Goal: Information Seeking & Learning: Check status

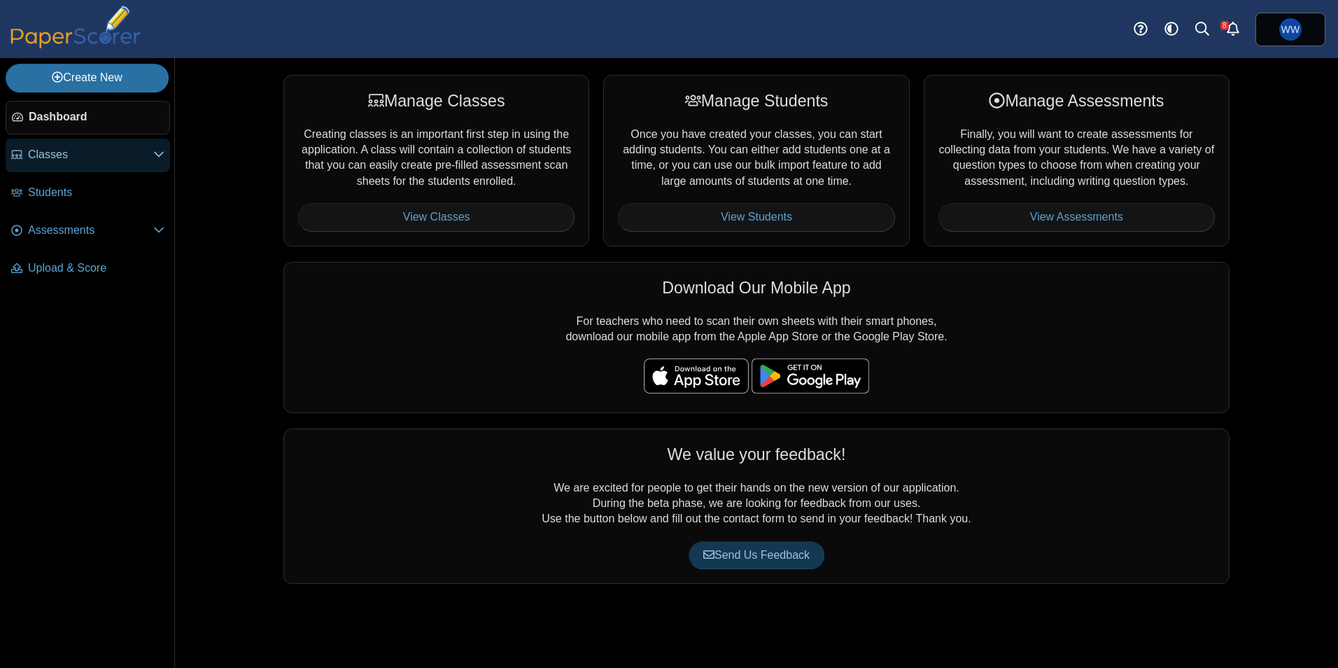
click at [95, 162] on span "Classes" at bounding box center [90, 154] width 125 height 15
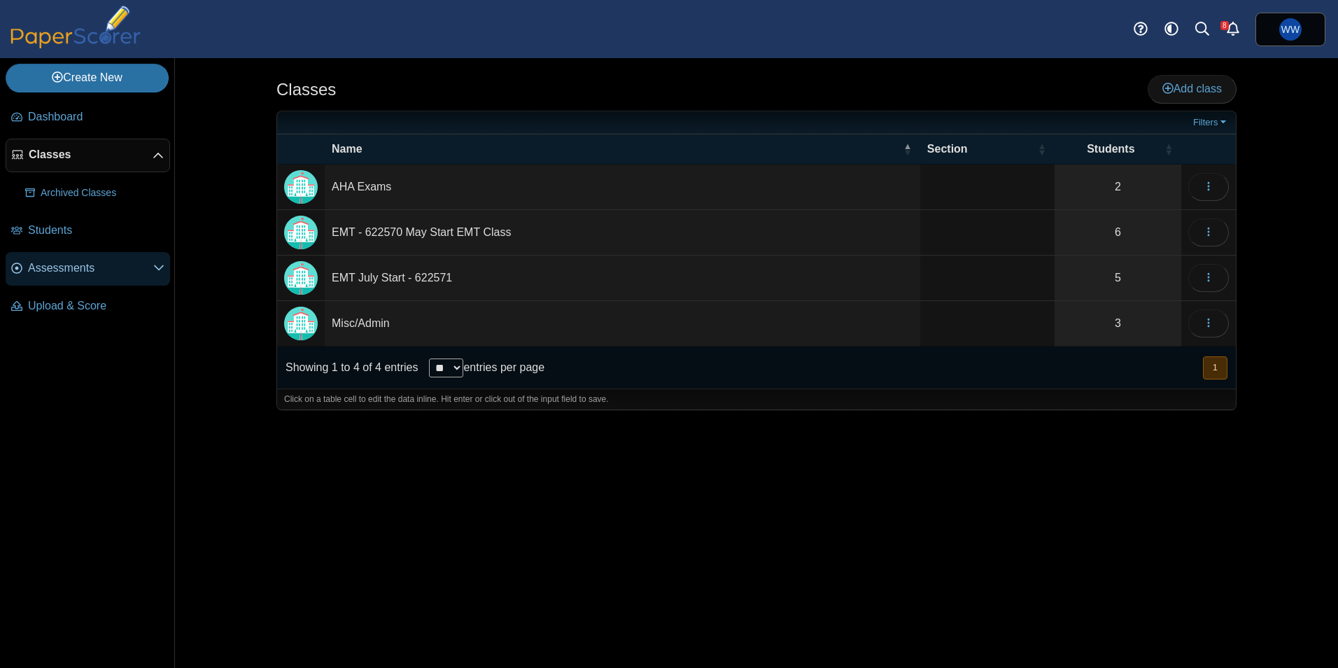
click at [123, 264] on span "Assessments" at bounding box center [90, 267] width 125 height 15
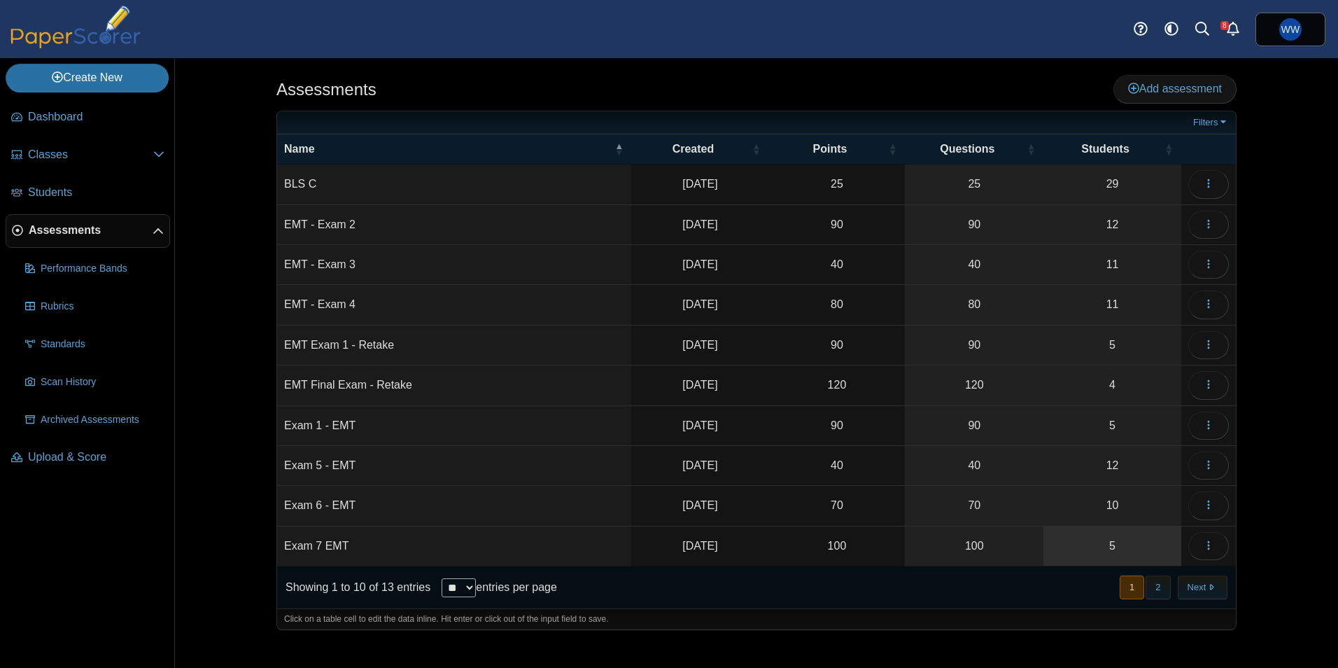
click at [1117, 550] on link "5" at bounding box center [1112, 545] width 138 height 39
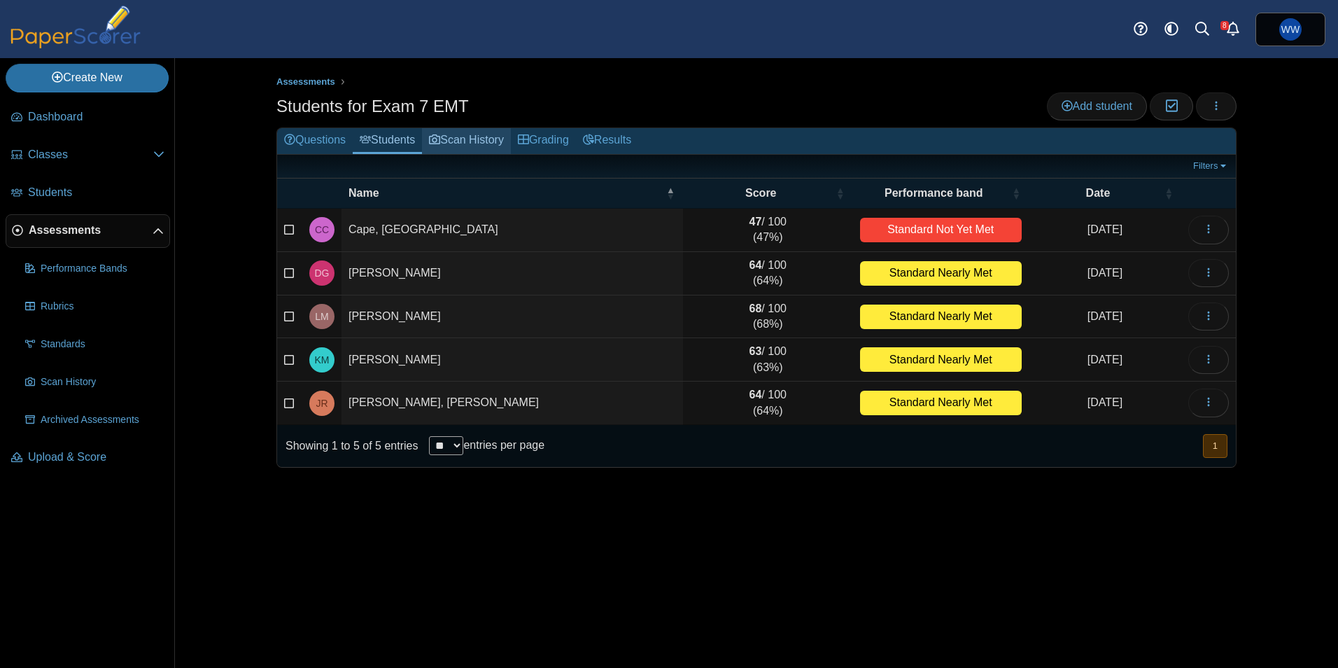
click at [473, 142] on link "Scan History" at bounding box center [466, 141] width 89 height 26
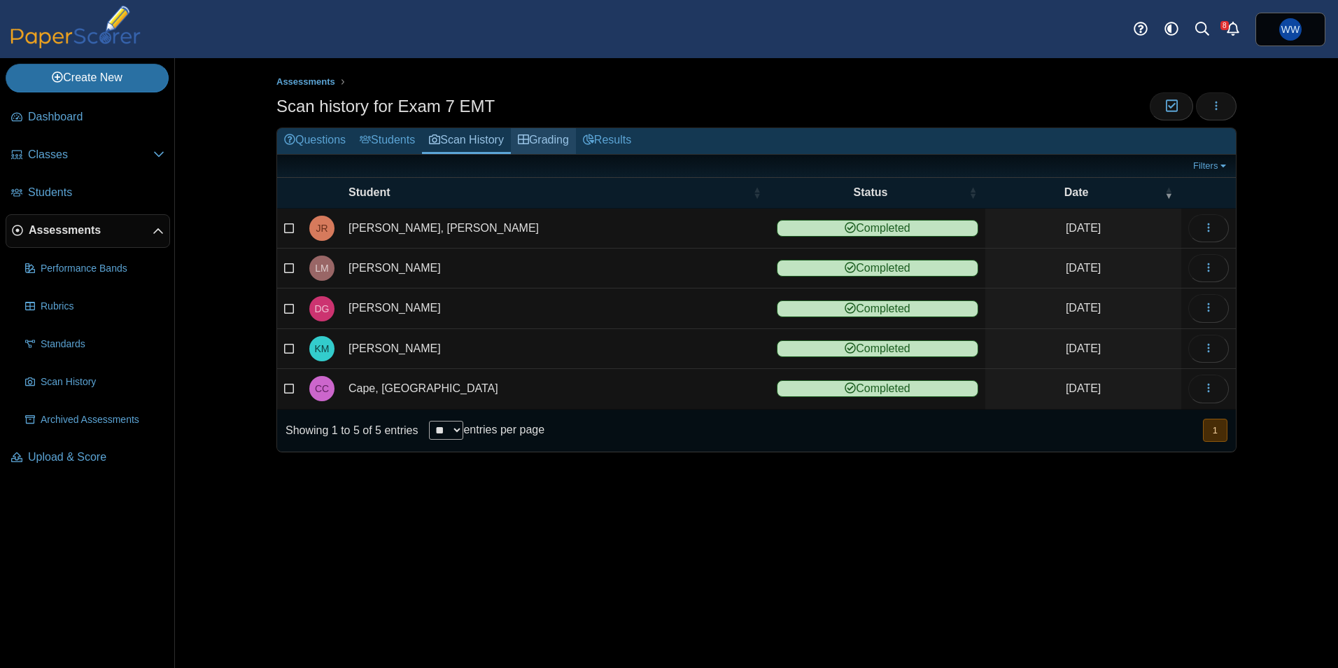
click at [536, 131] on link "Grading" at bounding box center [543, 141] width 65 height 26
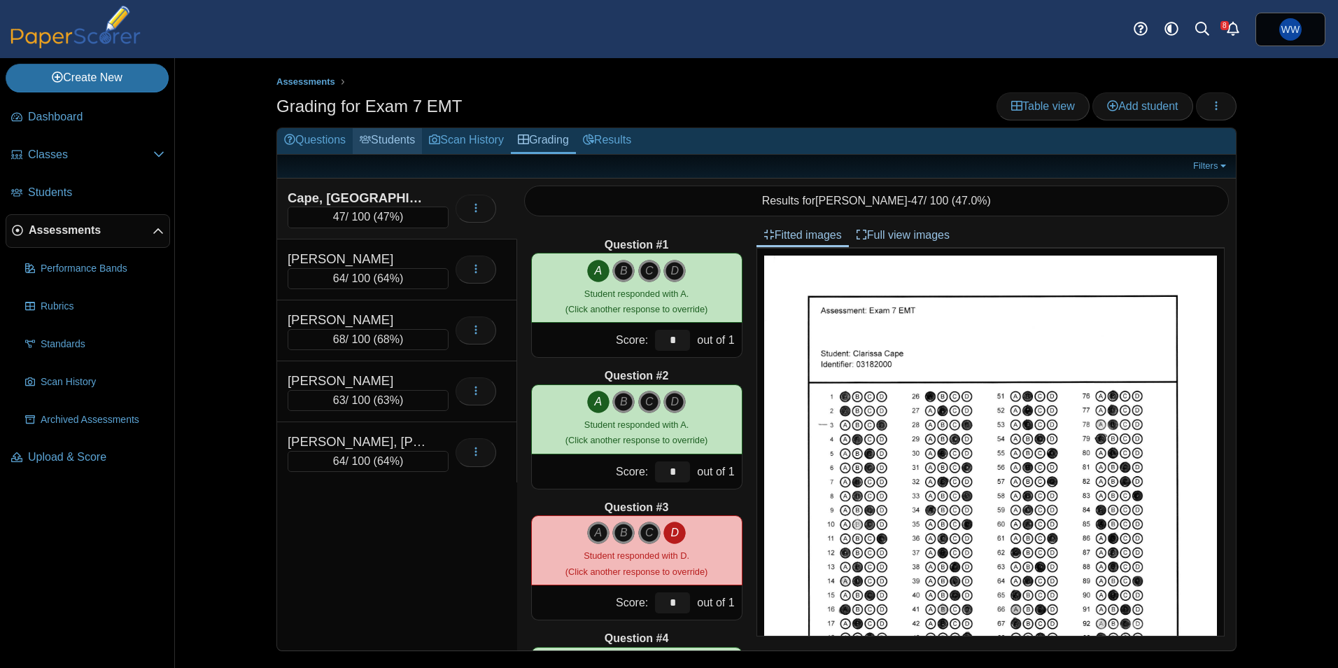
click at [369, 141] on icon at bounding box center [365, 139] width 11 height 11
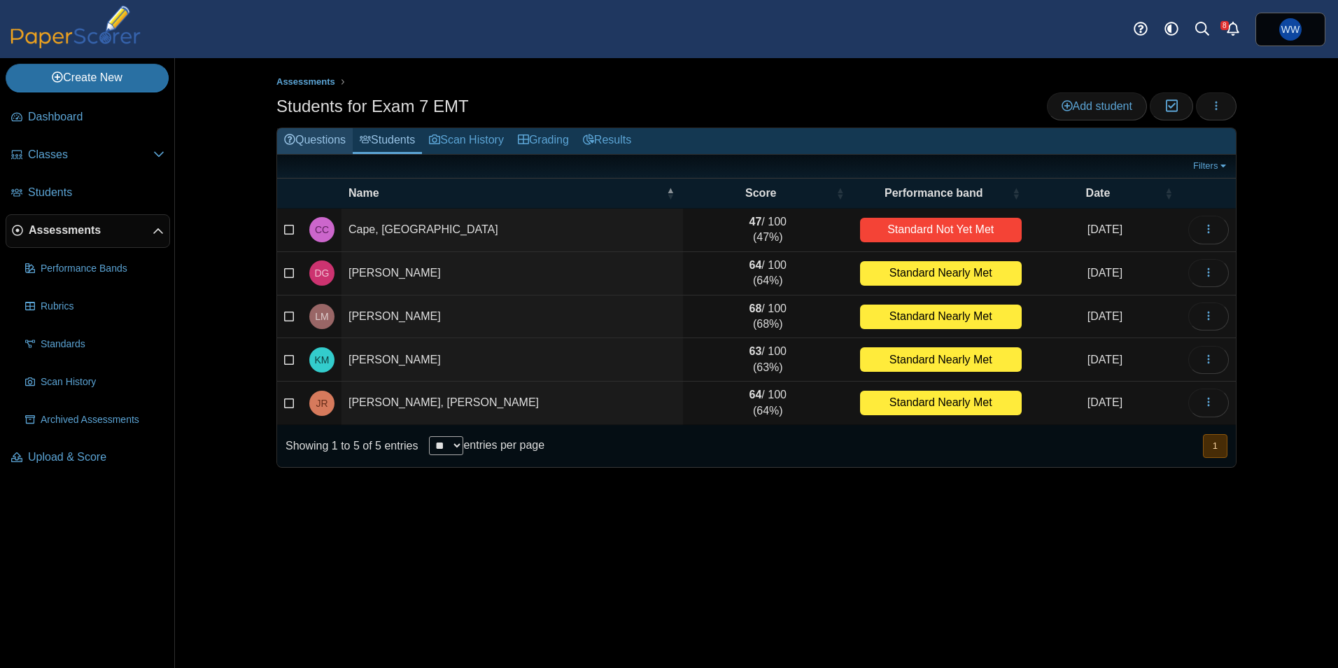
click at [339, 141] on link "Questions" at bounding box center [315, 141] width 76 height 26
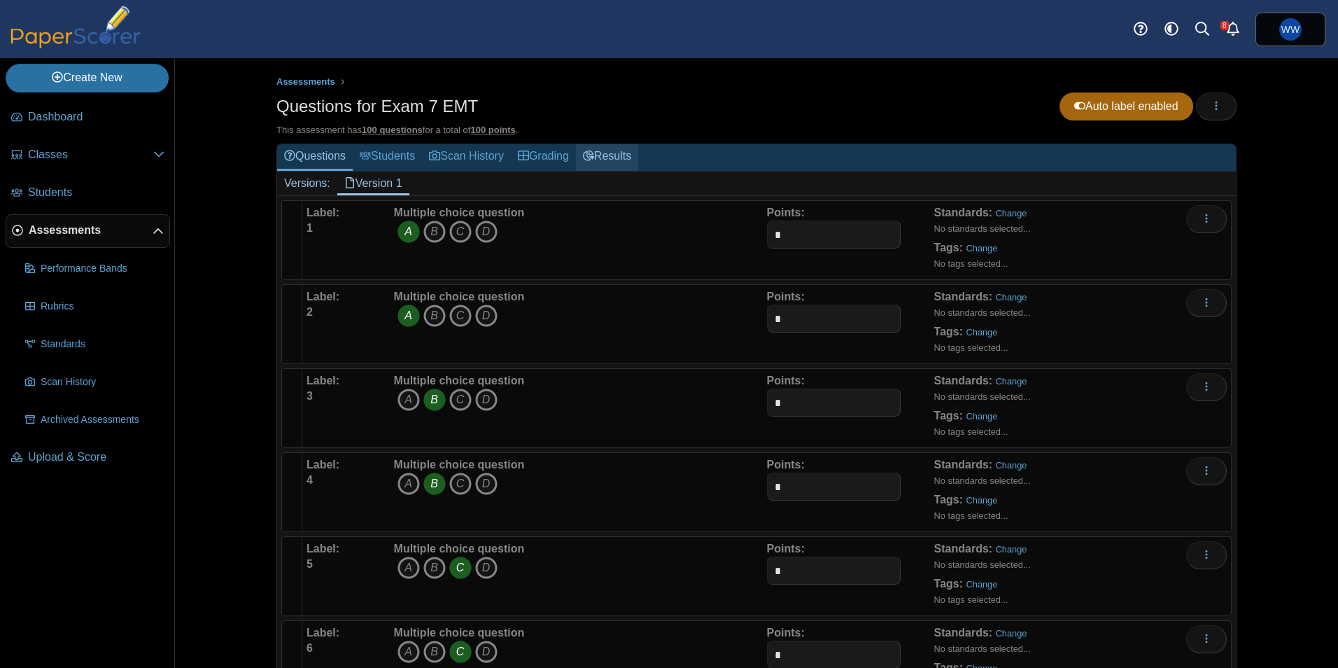
click at [603, 155] on link "Results" at bounding box center [607, 157] width 62 height 26
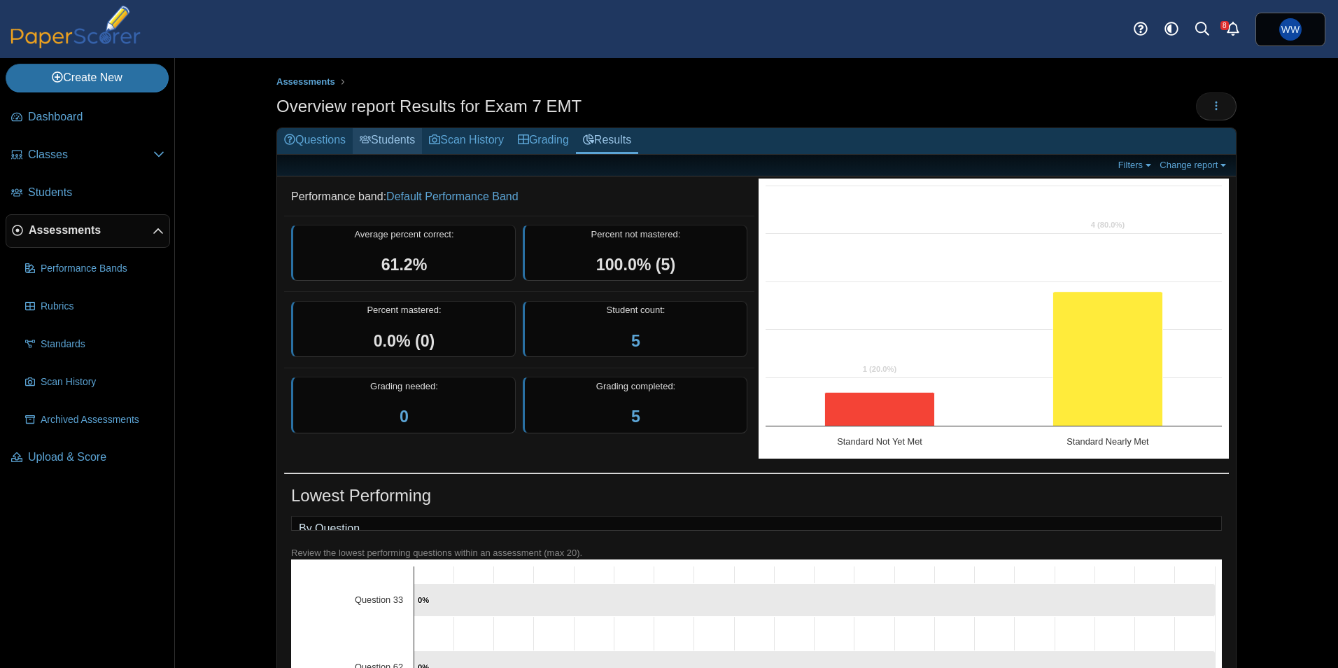
click at [395, 150] on link "Students" at bounding box center [387, 141] width 69 height 26
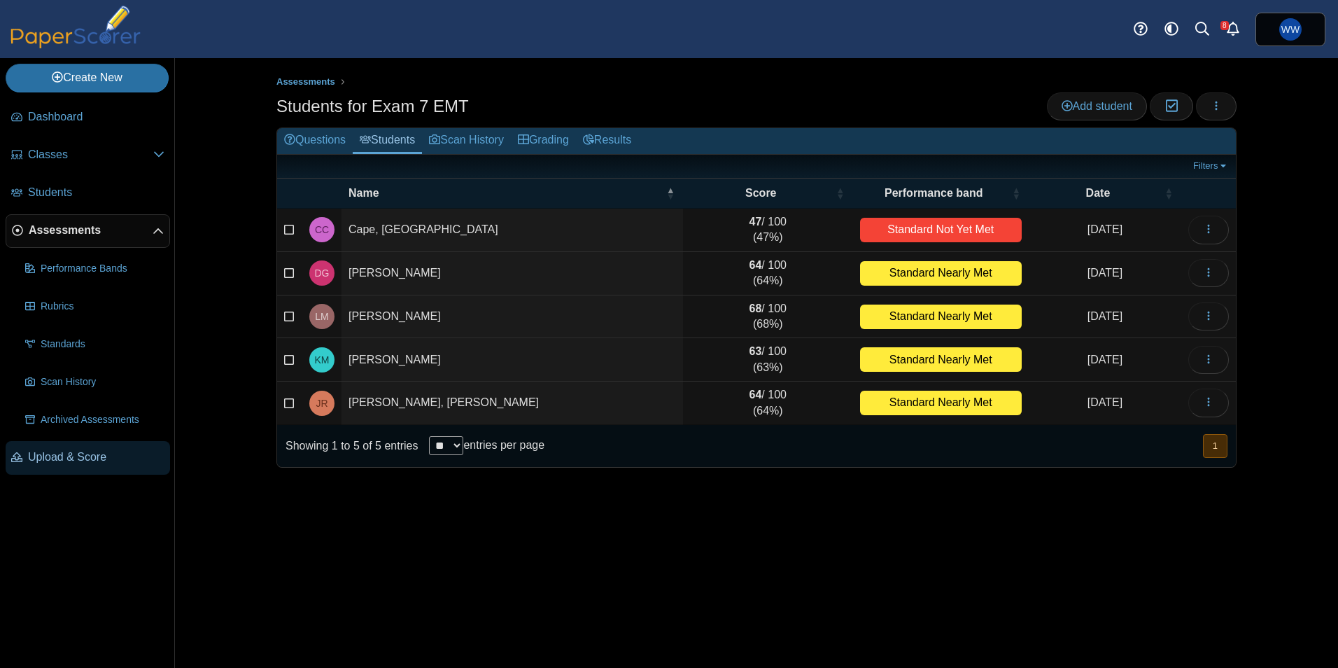
click at [79, 453] on span "Upload & Score" at bounding box center [96, 456] width 136 height 15
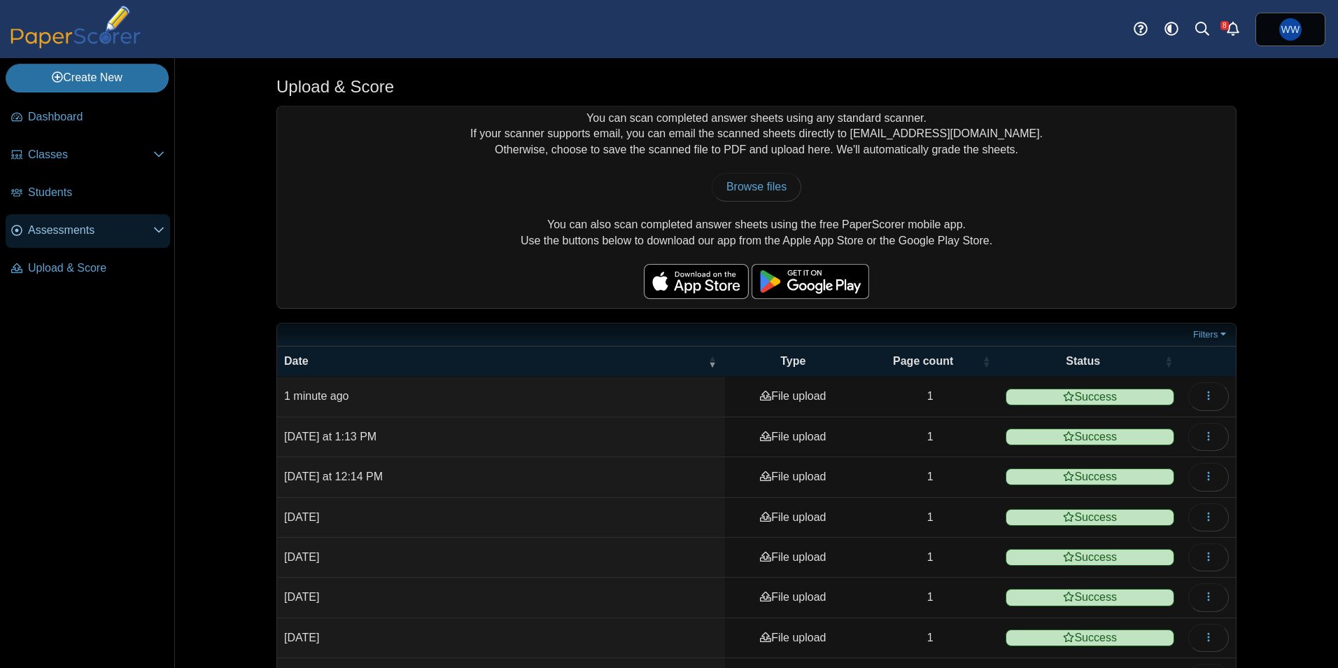
click at [45, 221] on link "Assessments" at bounding box center [88, 231] width 164 height 34
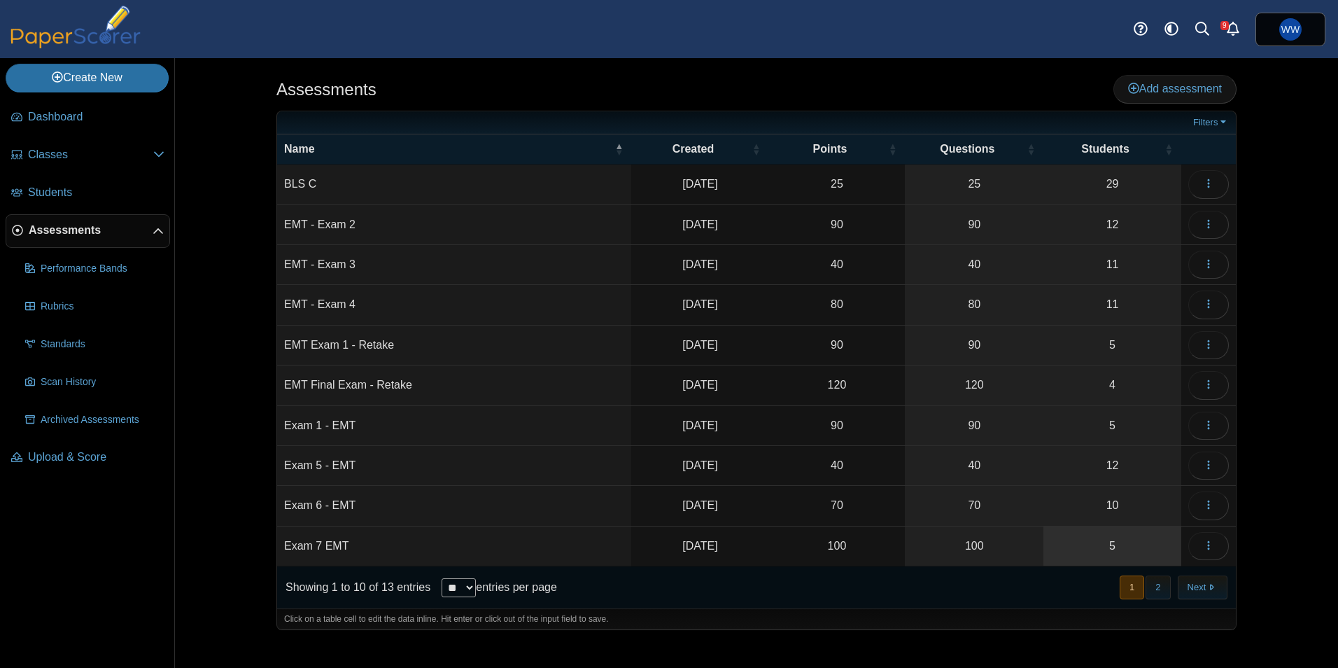
click at [1131, 546] on link "5" at bounding box center [1112, 545] width 138 height 39
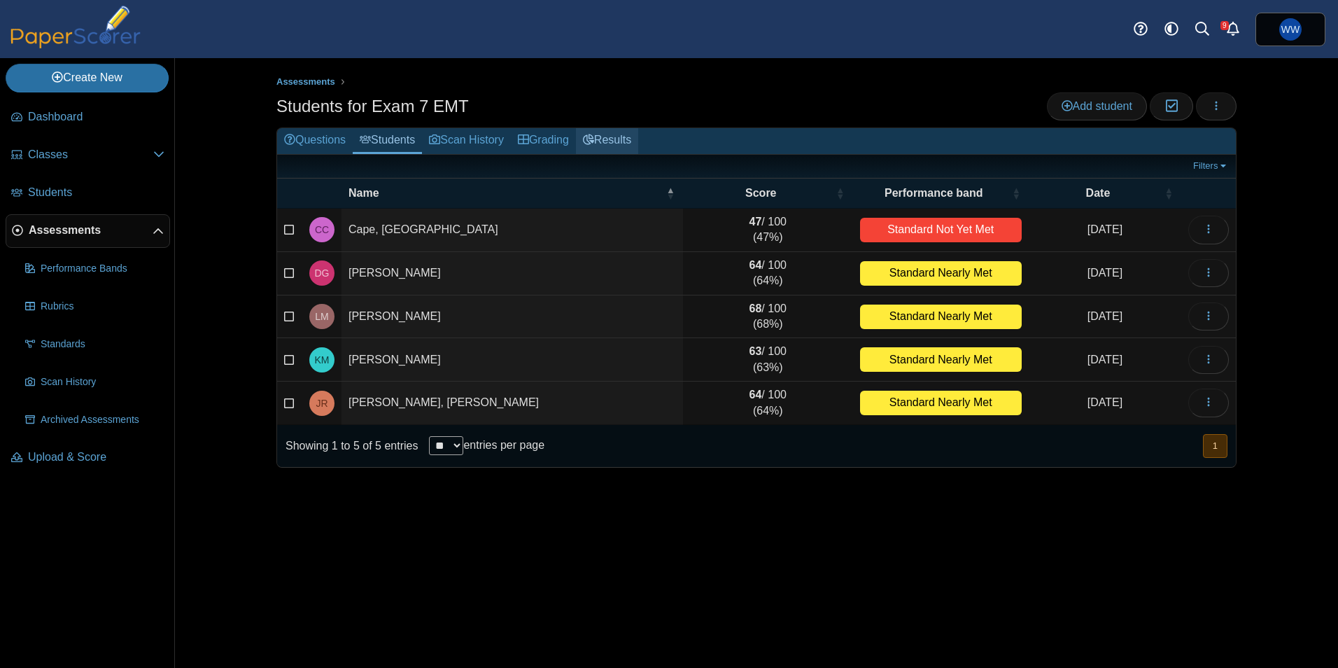
click at [605, 133] on link "Results" at bounding box center [607, 141] width 62 height 26
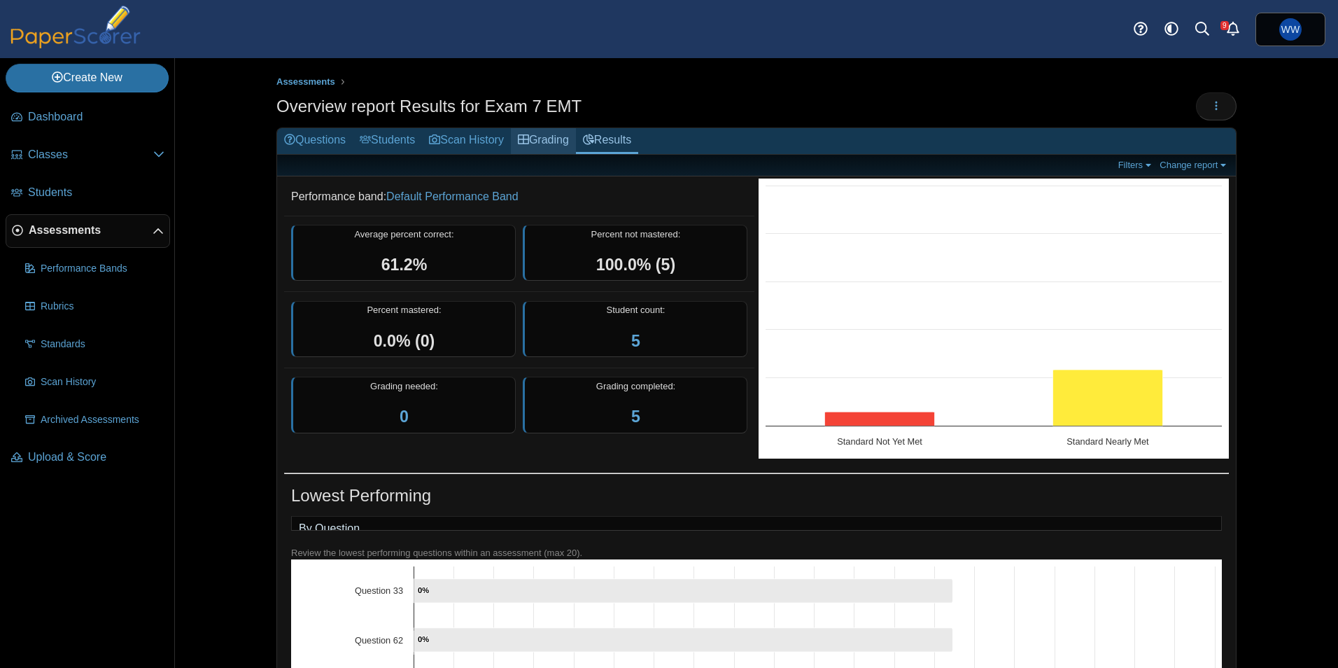
drag, startPoint x: 0, startPoint y: 0, endPoint x: 539, endPoint y: 135, distance: 555.5
click at [539, 135] on link "Grading" at bounding box center [543, 141] width 65 height 26
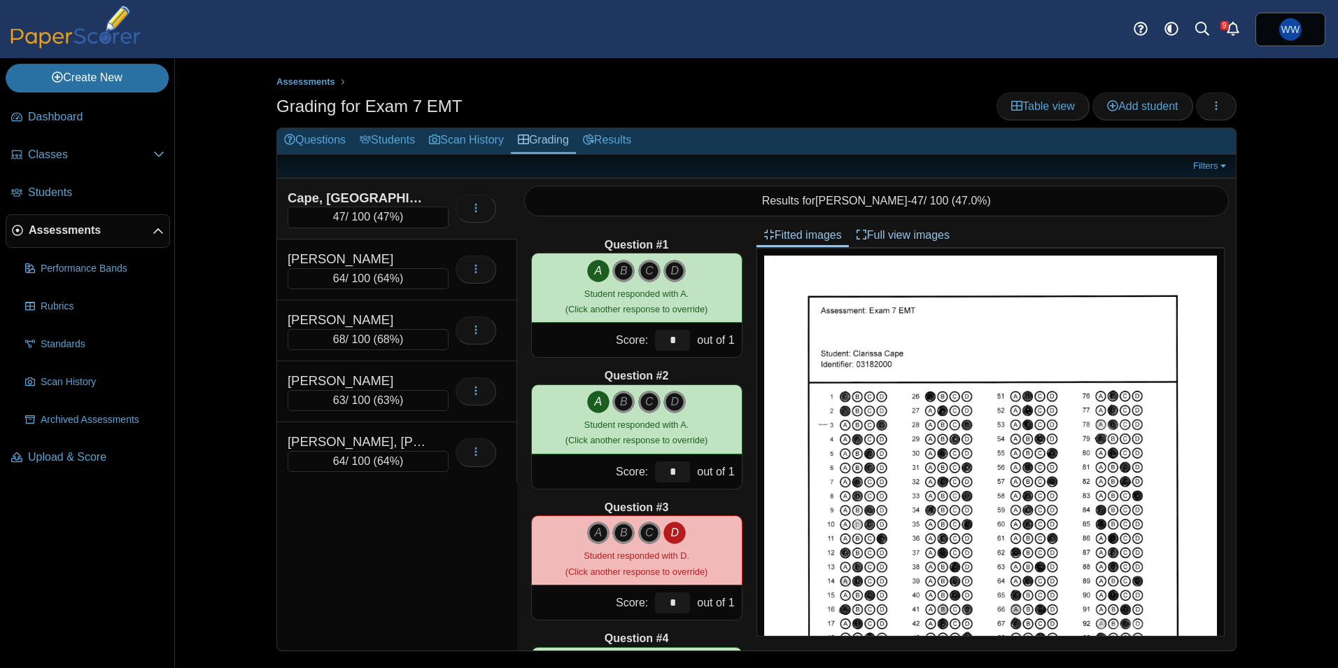
click at [459, 135] on link "Scan History" at bounding box center [466, 141] width 89 height 26
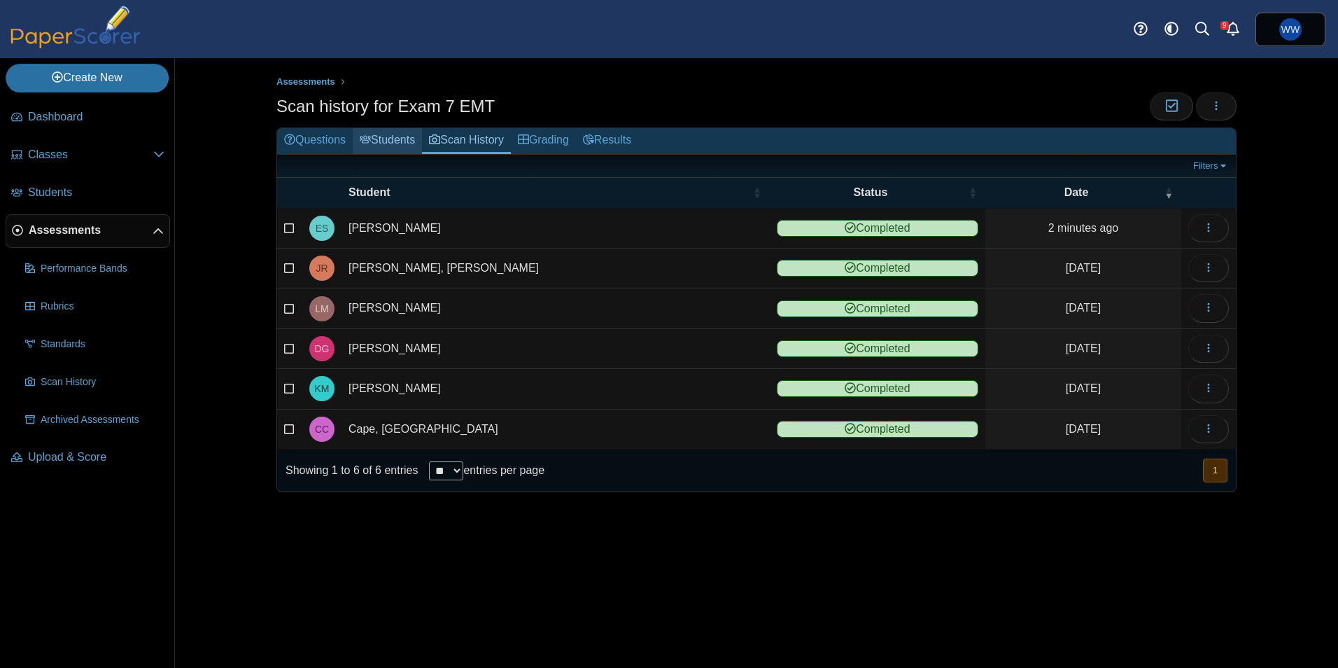
click at [368, 146] on link "Students" at bounding box center [387, 141] width 69 height 26
